Goal: Find specific page/section: Find specific page/section

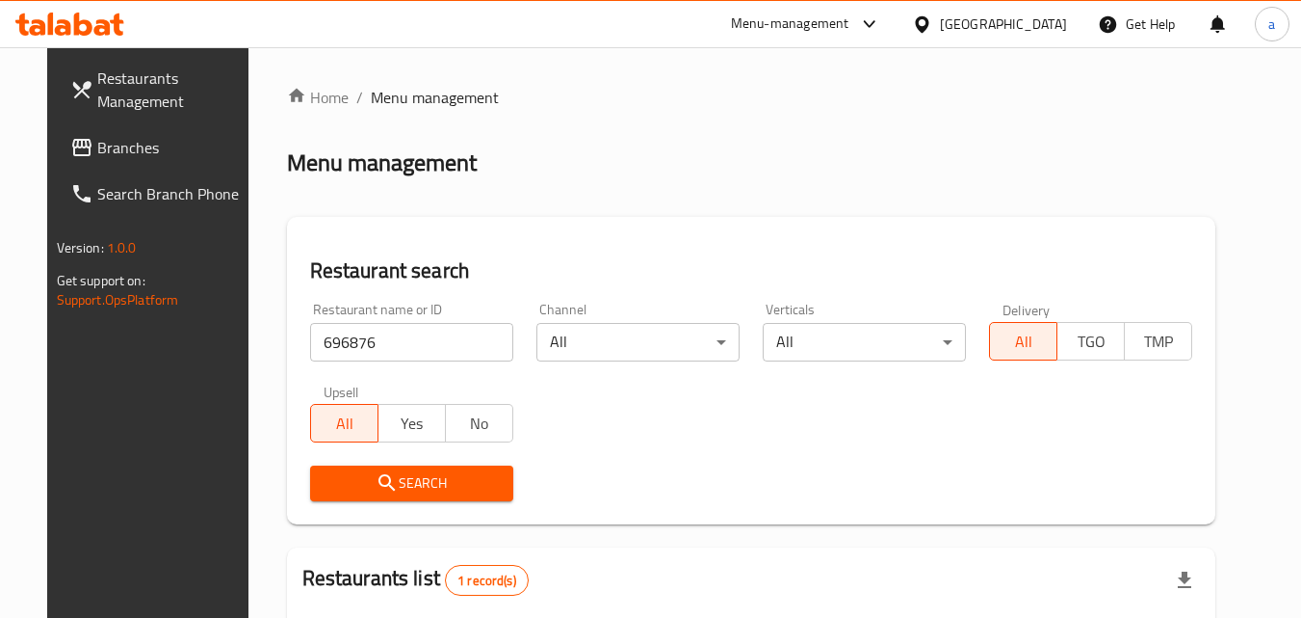
scroll to position [225, 0]
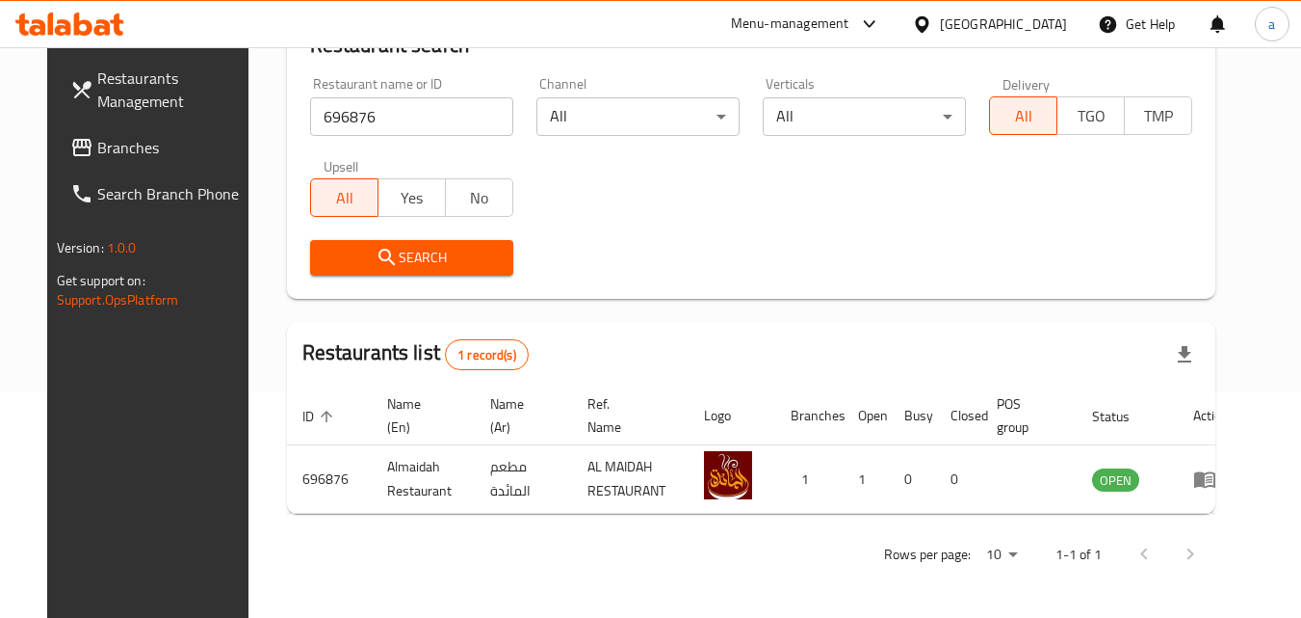
click at [1019, 26] on div "[GEOGRAPHIC_DATA]" at bounding box center [1003, 23] width 127 height 21
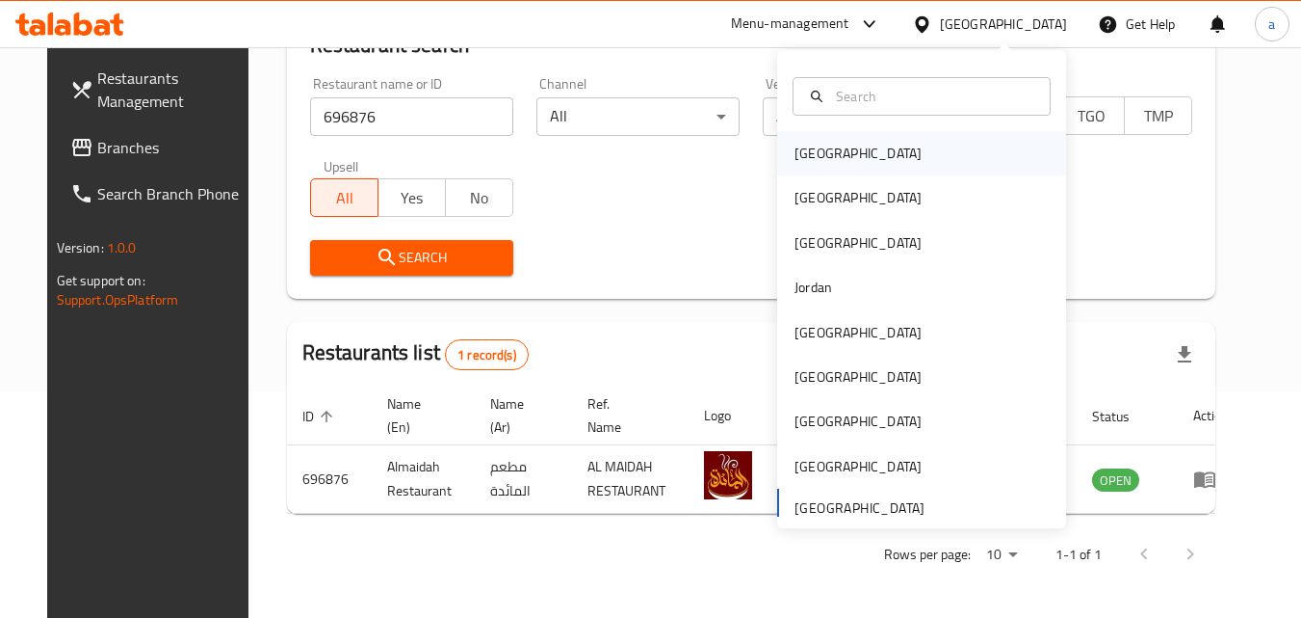
click at [804, 143] on div "[GEOGRAPHIC_DATA]" at bounding box center [858, 153] width 127 height 21
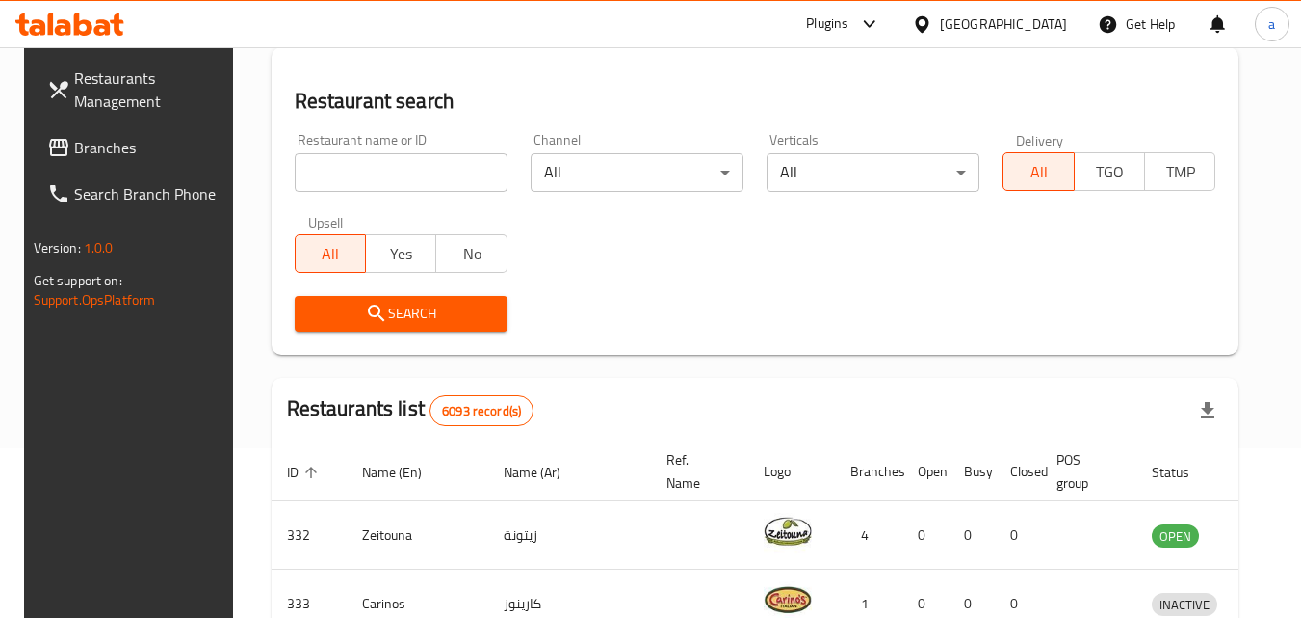
scroll to position [225, 0]
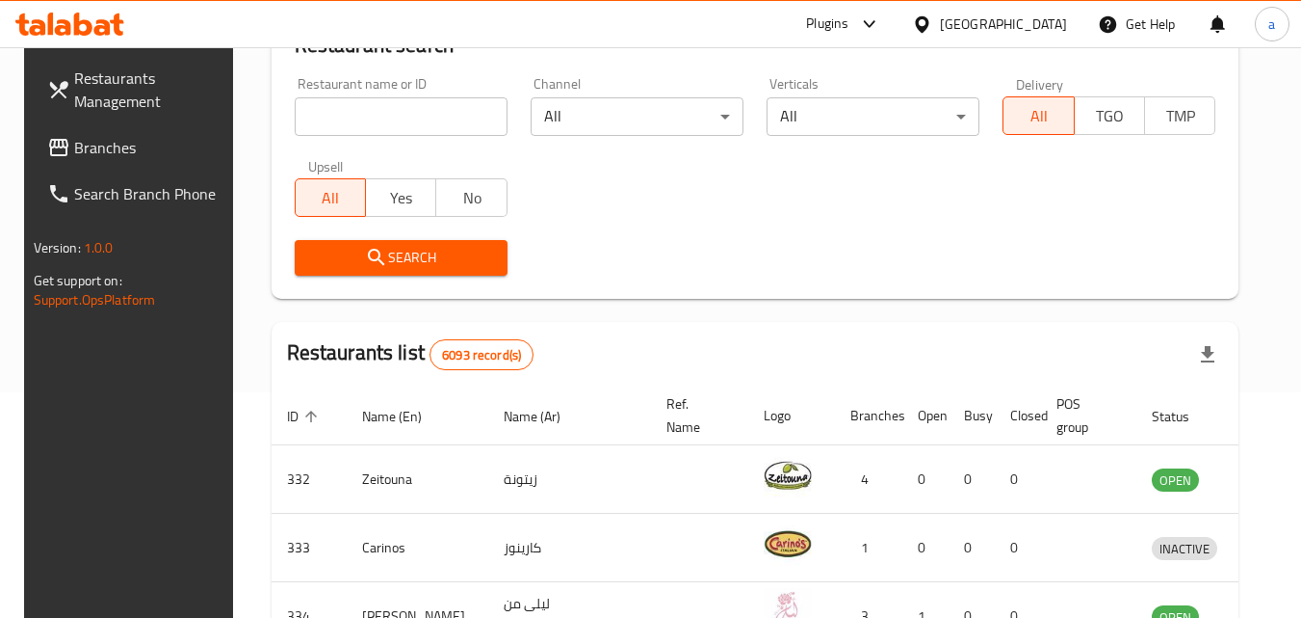
click at [74, 140] on span "Branches" at bounding box center [150, 147] width 152 height 23
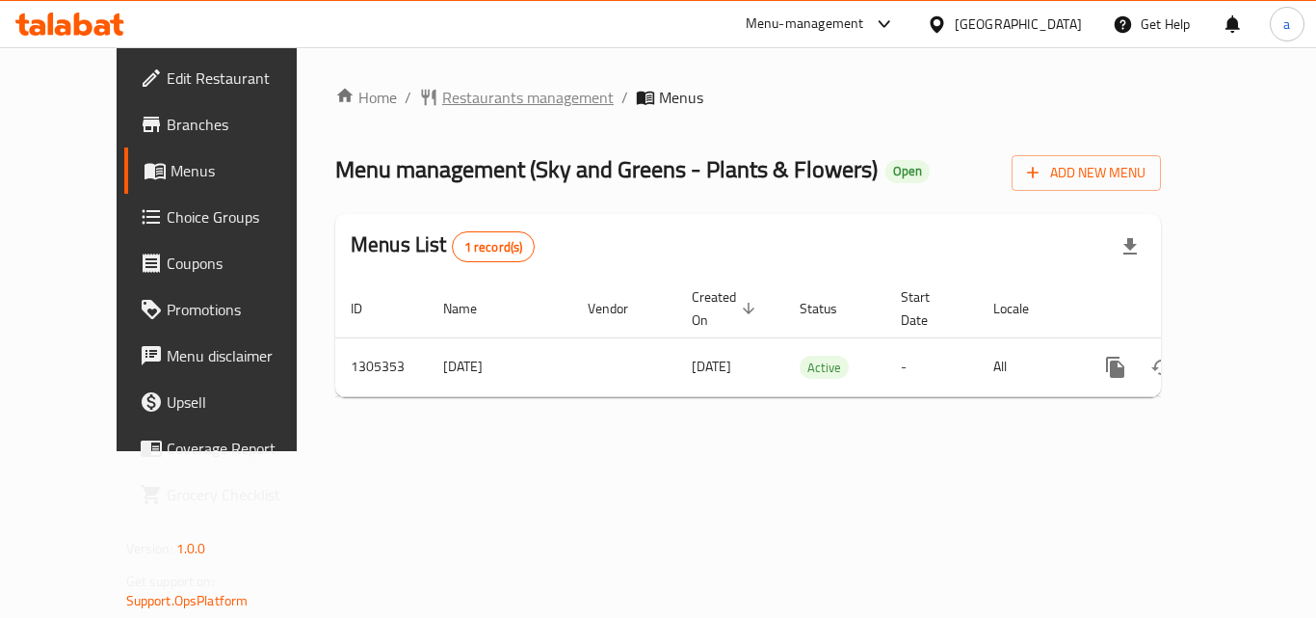
click at [448, 92] on span "Restaurants management" at bounding box center [527, 97] width 171 height 23
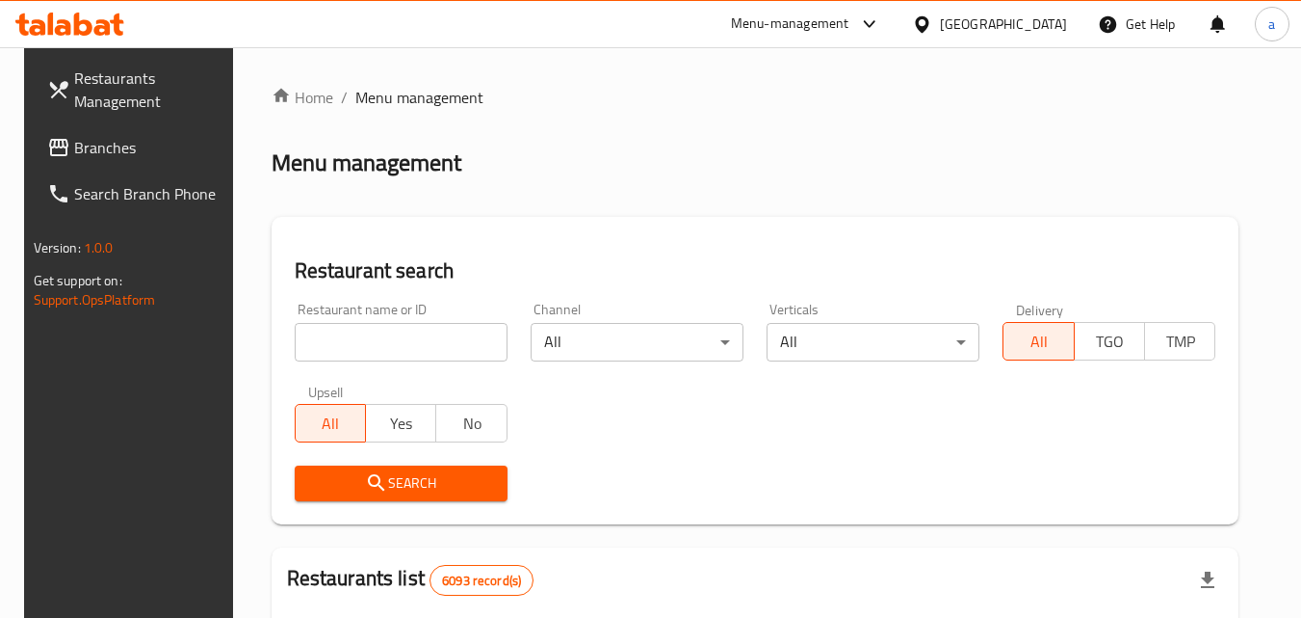
click at [377, 341] on input "search" at bounding box center [401, 342] width 213 height 39
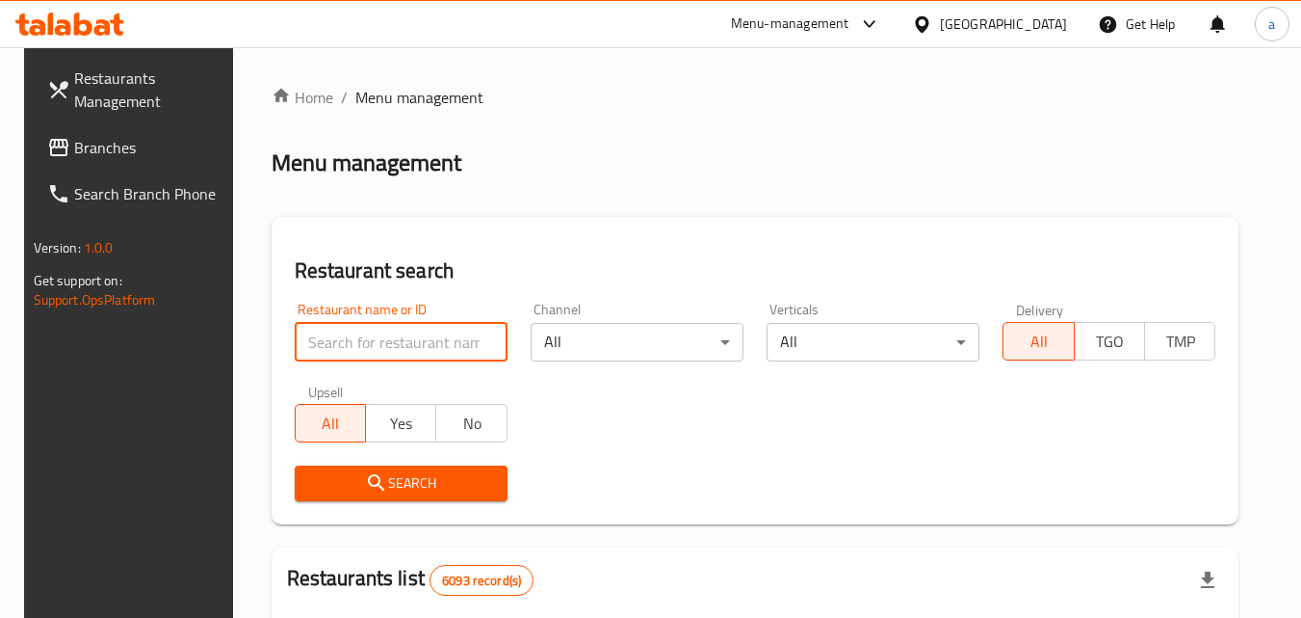
paste input "703662"
type input "703662"
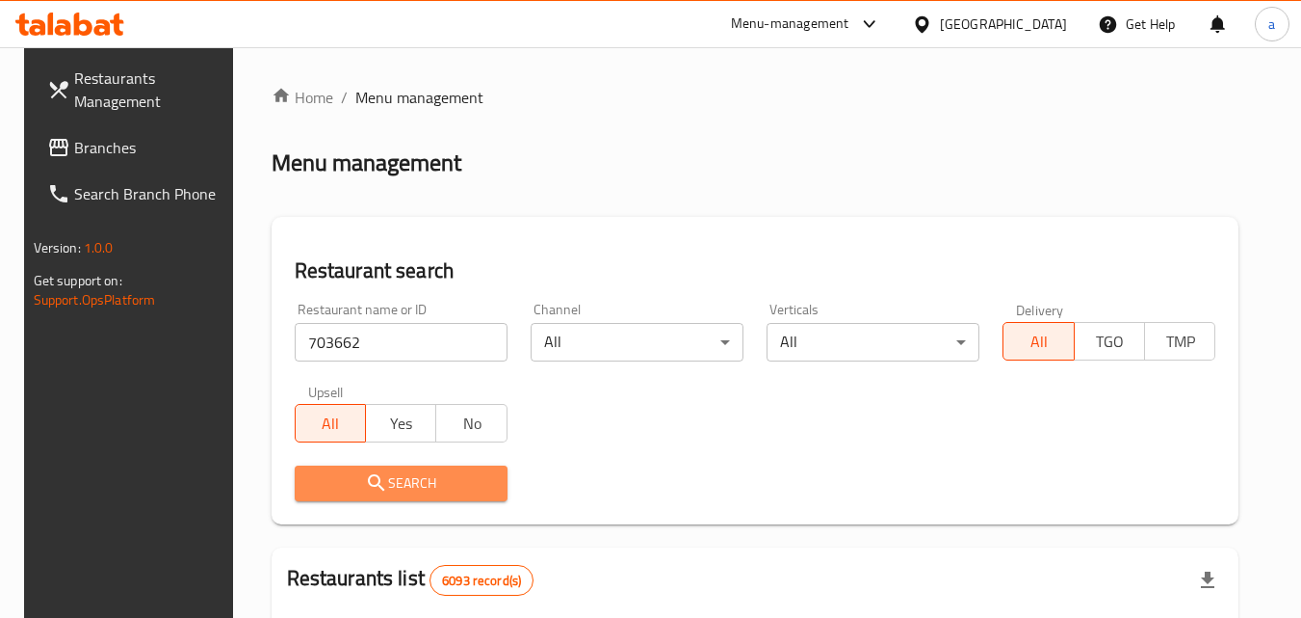
click at [446, 481] on span "Search" at bounding box center [401, 483] width 182 height 24
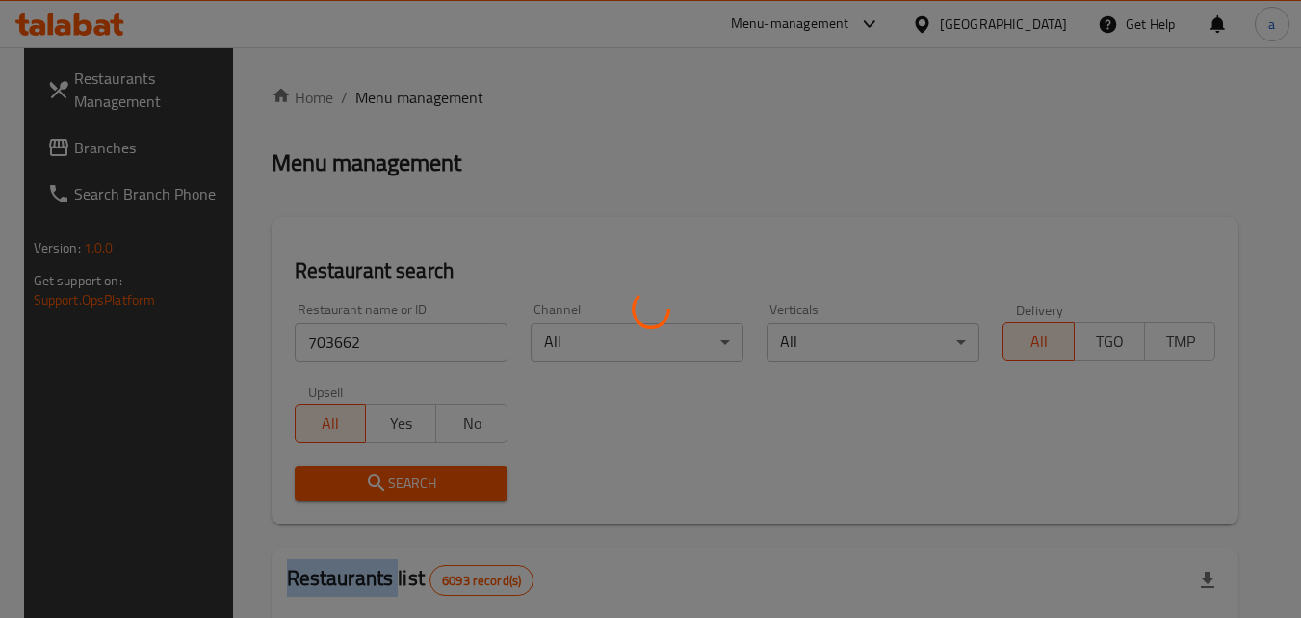
click at [446, 481] on div at bounding box center [650, 309] width 1301 height 618
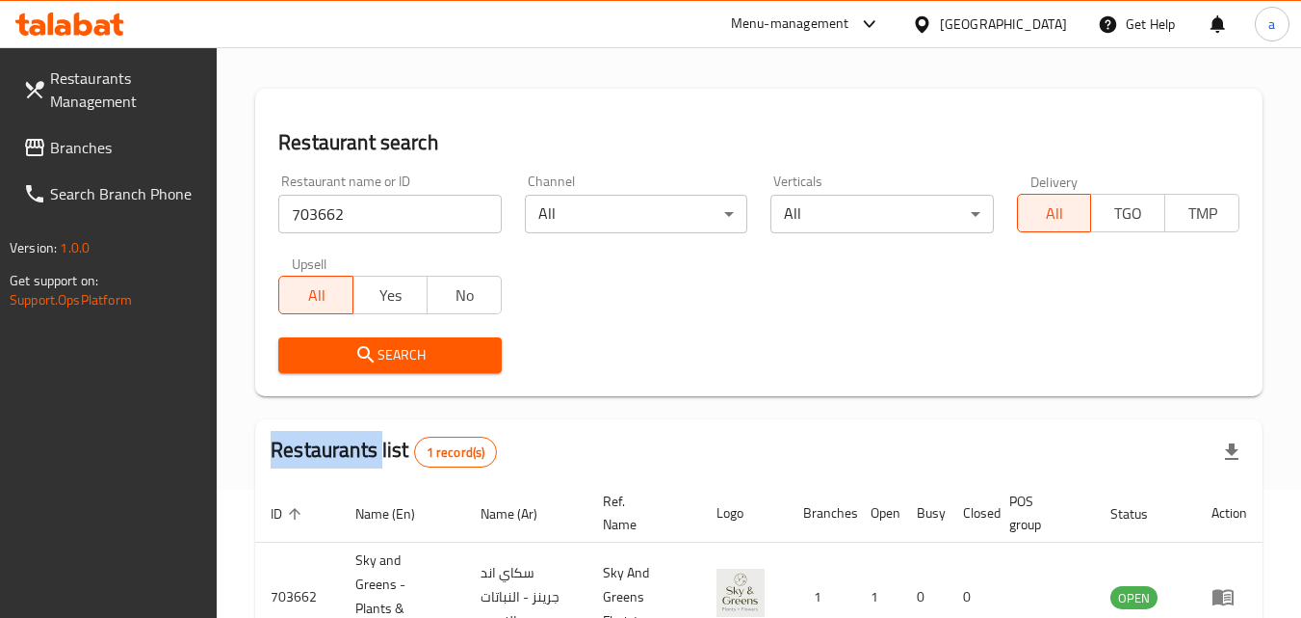
scroll to position [266, 0]
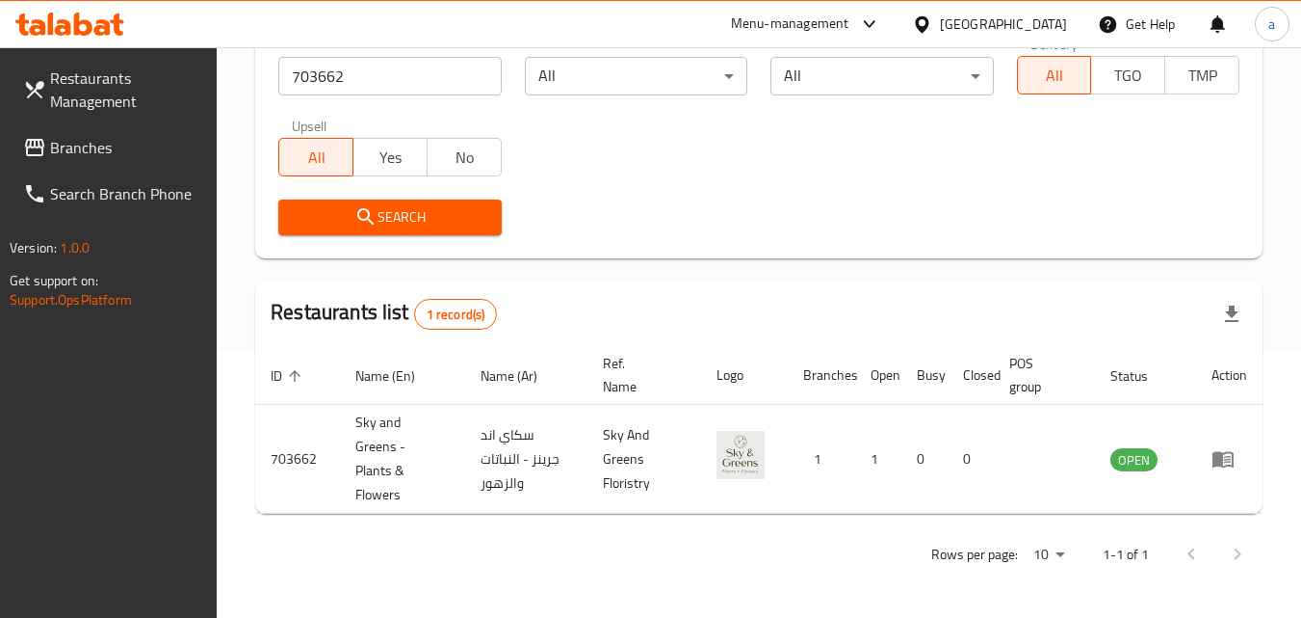
click at [1048, 24] on div "[GEOGRAPHIC_DATA]" at bounding box center [1003, 23] width 127 height 21
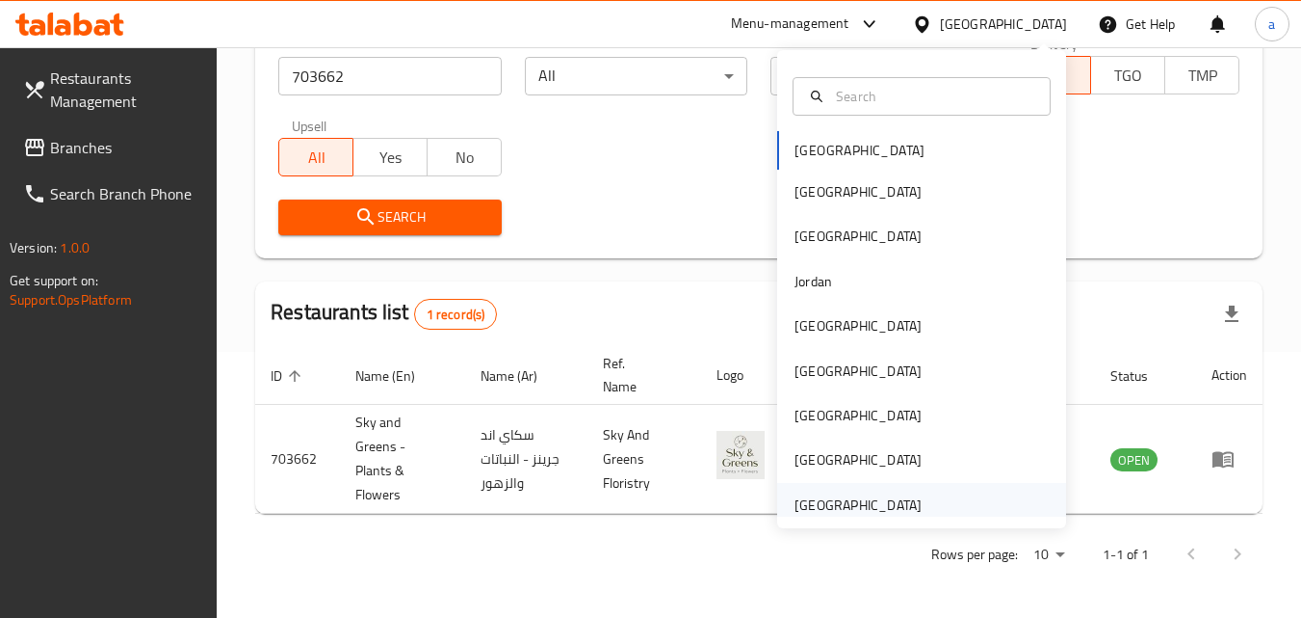
click at [911, 495] on div "[GEOGRAPHIC_DATA]" at bounding box center [858, 505] width 158 height 44
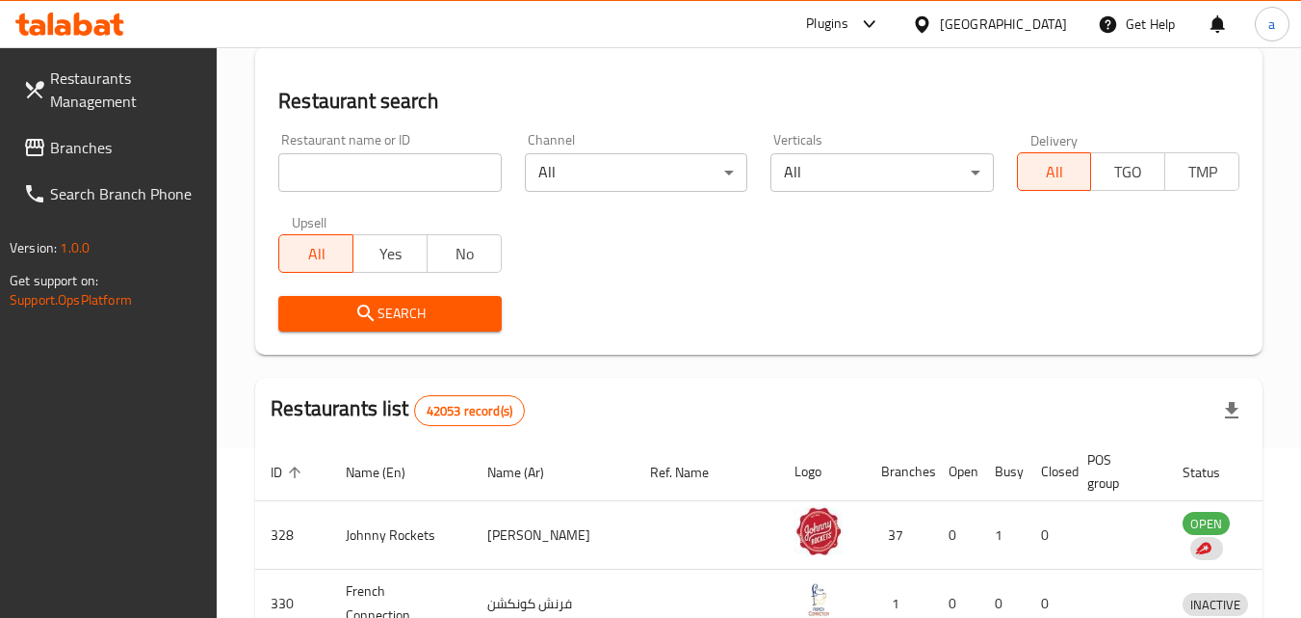
scroll to position [266, 0]
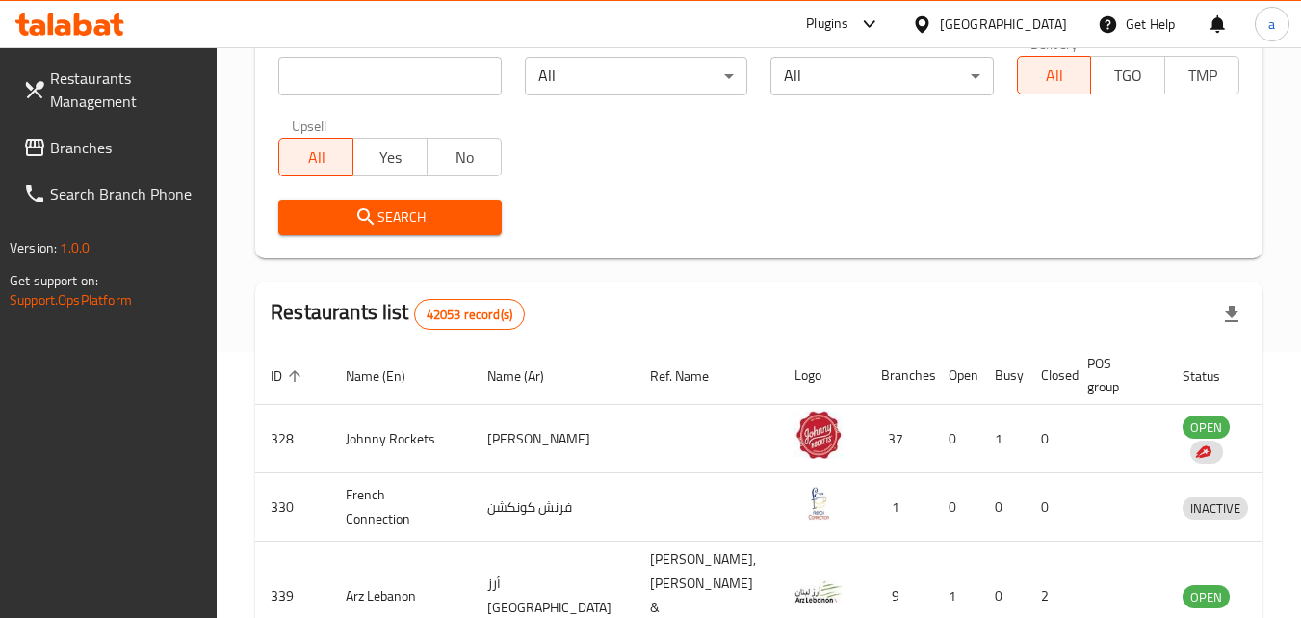
click at [70, 145] on span "Branches" at bounding box center [126, 147] width 152 height 23
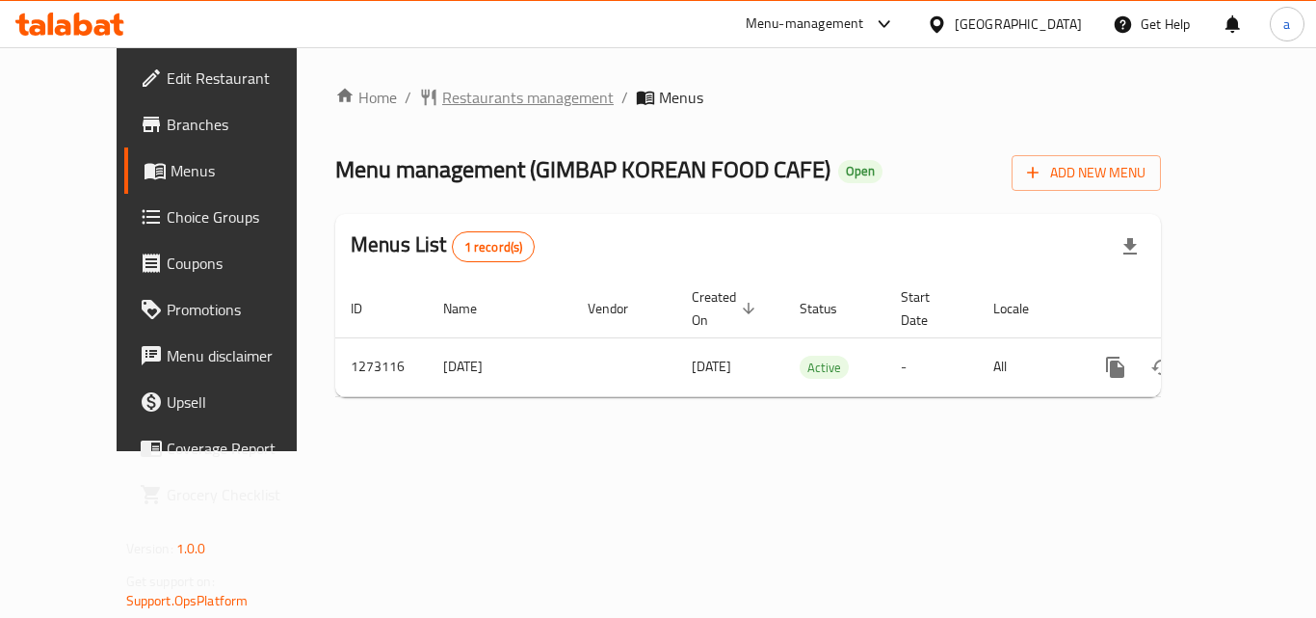
click at [451, 93] on span "Restaurants management" at bounding box center [527, 97] width 171 height 23
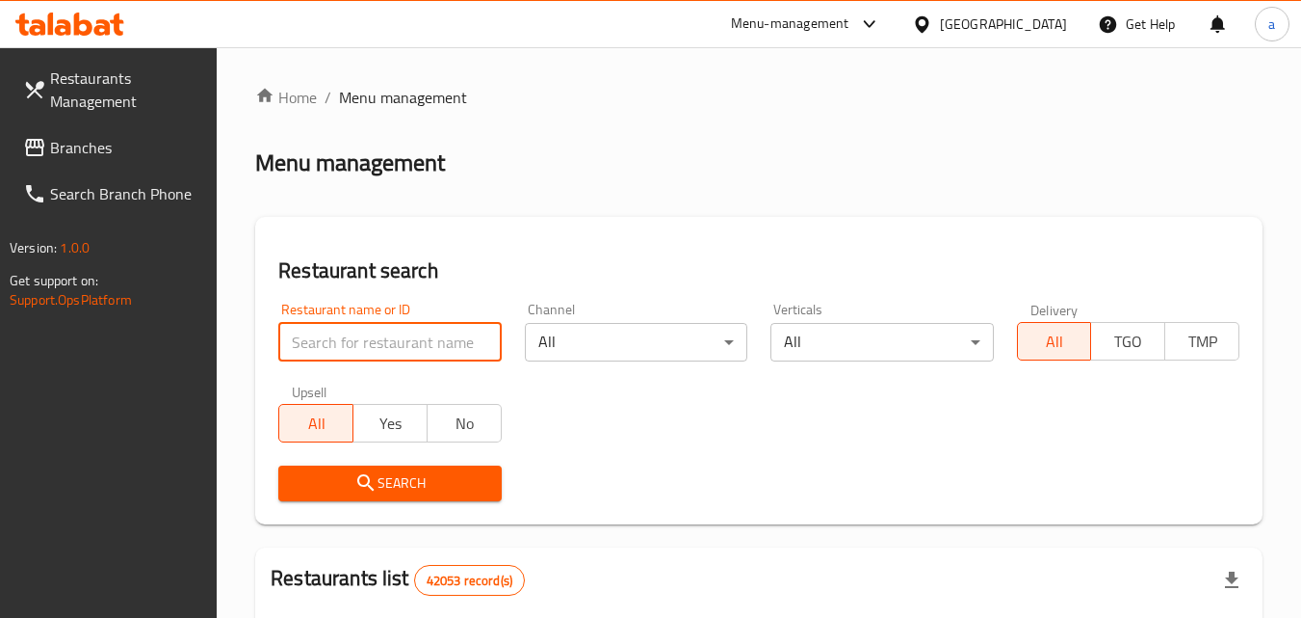
click at [434, 333] on input "search" at bounding box center [389, 342] width 223 height 39
paste input "690598"
type input "690598"
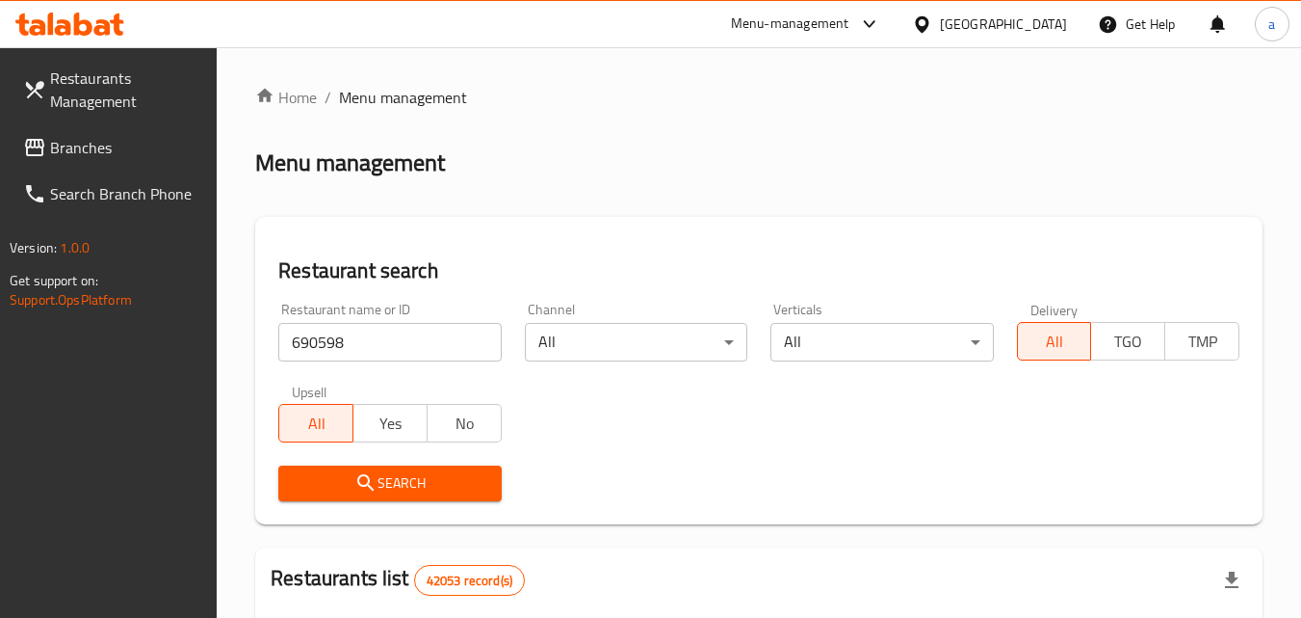
click at [433, 486] on span "Search" at bounding box center [390, 483] width 192 height 24
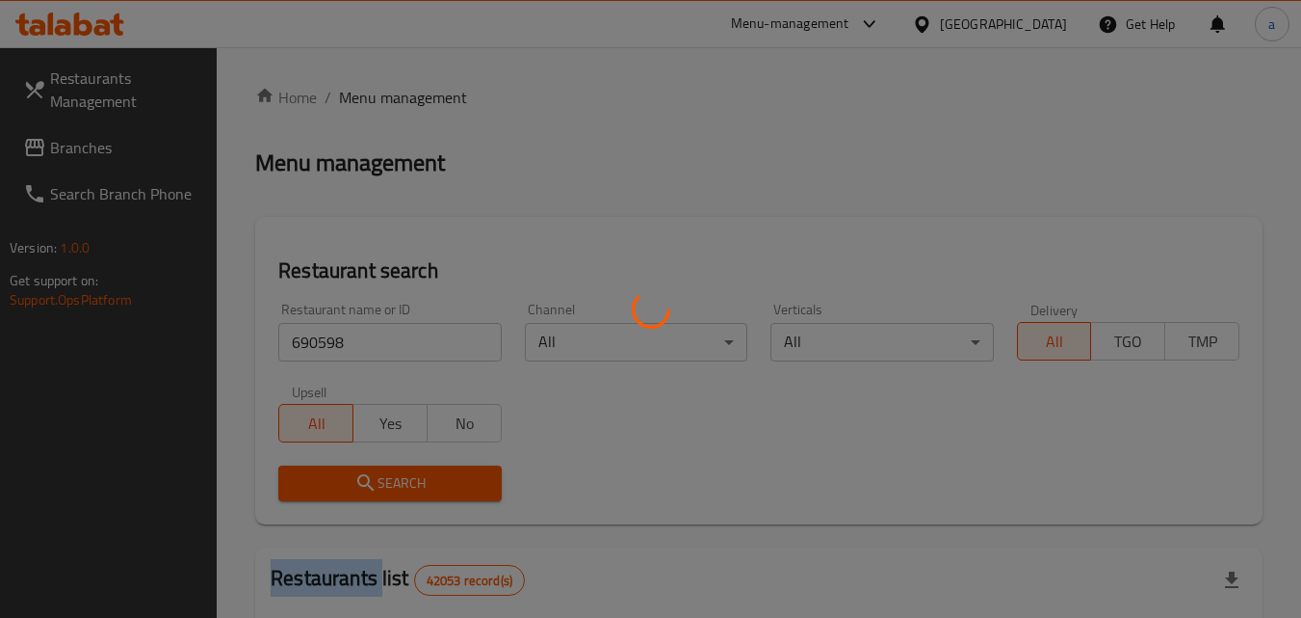
click at [432, 486] on div at bounding box center [650, 309] width 1301 height 618
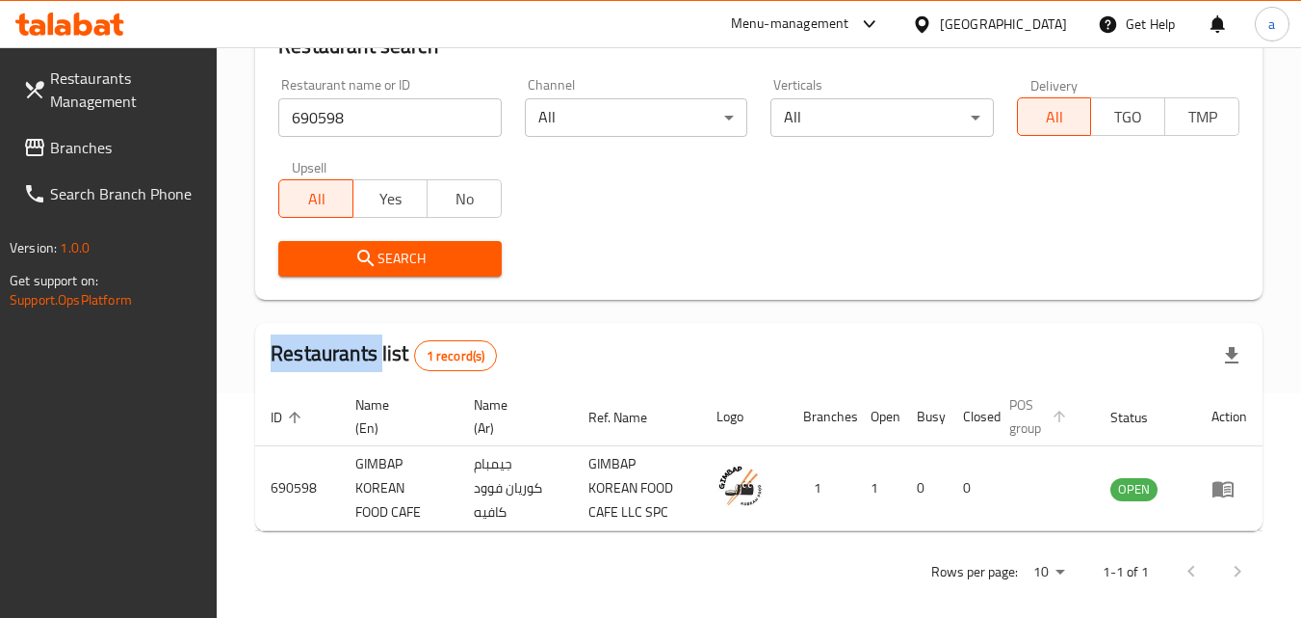
scroll to position [242, 0]
